Goal: Find specific page/section: Find specific page/section

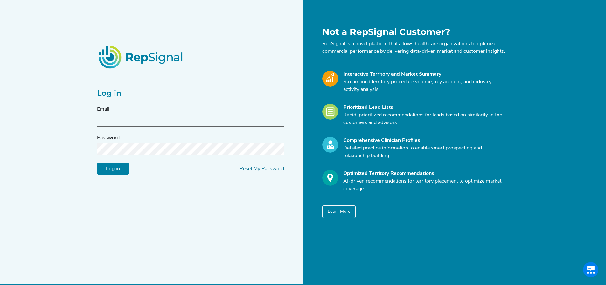
click at [179, 120] on input "text" at bounding box center [190, 121] width 187 height 12
type input "[PERSON_NAME][EMAIL_ADDRESS][DOMAIN_NAME]"
click at [116, 168] on input "Log in" at bounding box center [113, 169] width 32 height 12
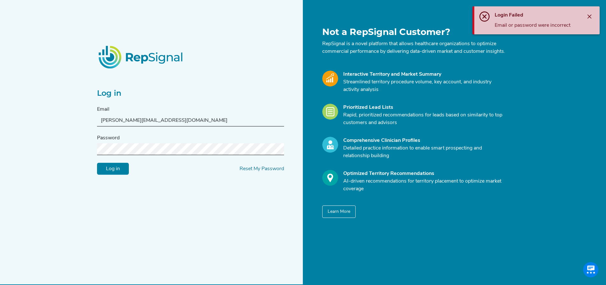
click at [146, 147] on div "Password" at bounding box center [190, 144] width 187 height 21
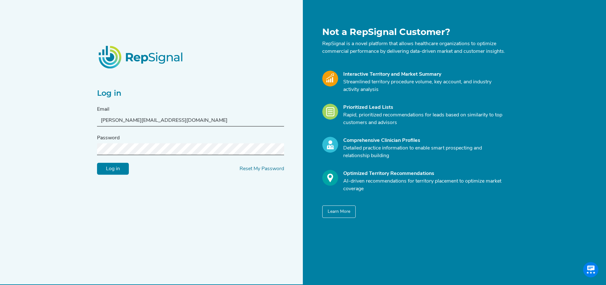
click at [114, 174] on input "Log in" at bounding box center [113, 169] width 32 height 12
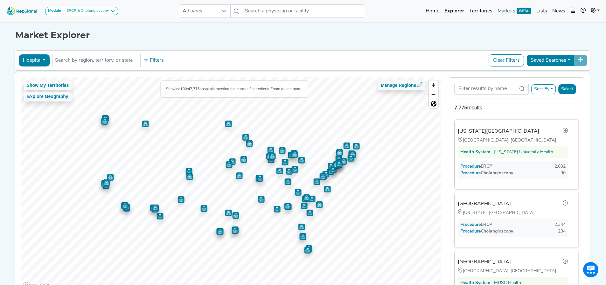
click at [508, 10] on link "Markets BETA" at bounding box center [514, 11] width 39 height 13
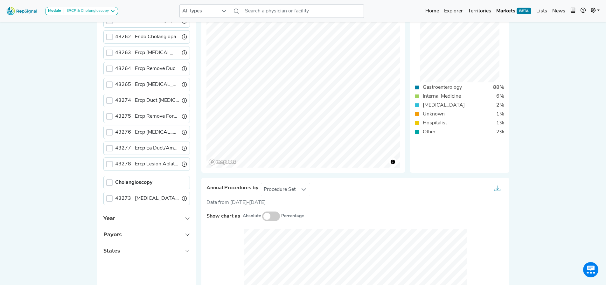
scroll to position [32, 0]
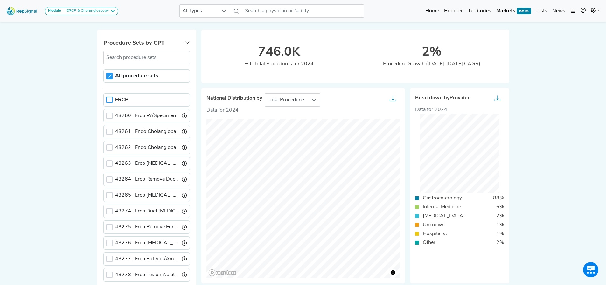
click at [111, 102] on div at bounding box center [109, 100] width 6 height 6
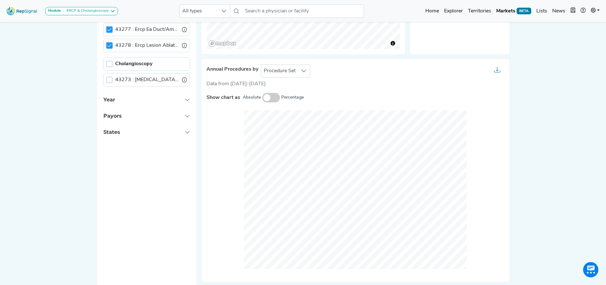
scroll to position [286, 0]
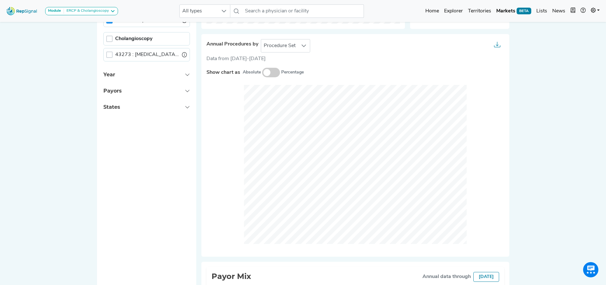
click at [108, 58] on div "43273 : [MEDICAL_DATA] Pancreatoscopy" at bounding box center [146, 54] width 86 height 13
click at [109, 56] on div at bounding box center [109, 55] width 6 height 6
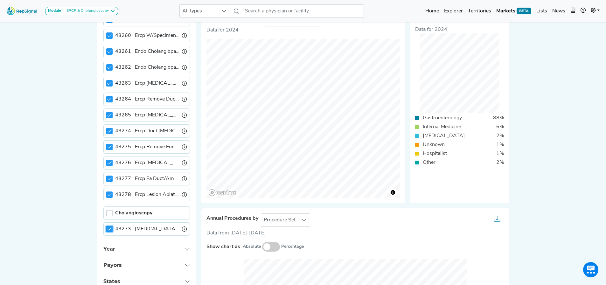
scroll to position [0, 0]
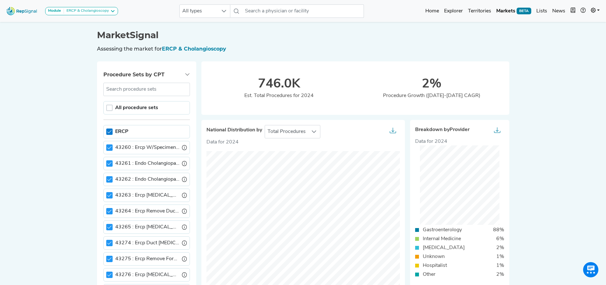
click at [110, 131] on icon at bounding box center [109, 131] width 4 height 4
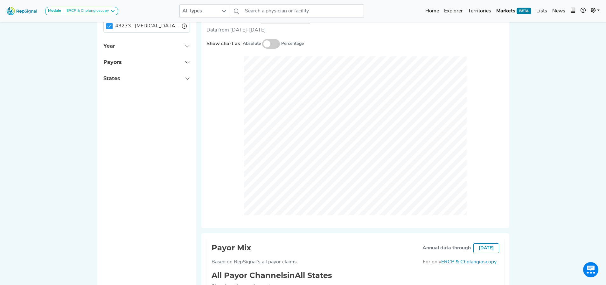
scroll to position [318, 0]
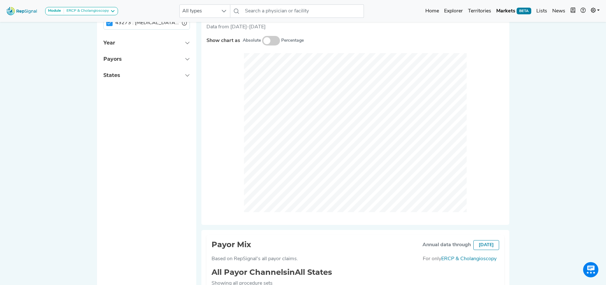
click at [547, 123] on div "Module ERCP & Cholangioscopy Barrx Bravo & Digitrapper ERCP & Cholangioscopy EU…" at bounding box center [303, 67] width 606 height 770
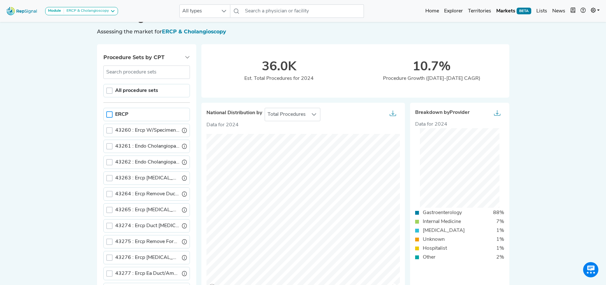
scroll to position [0, 0]
